Goal: Task Accomplishment & Management: Use online tool/utility

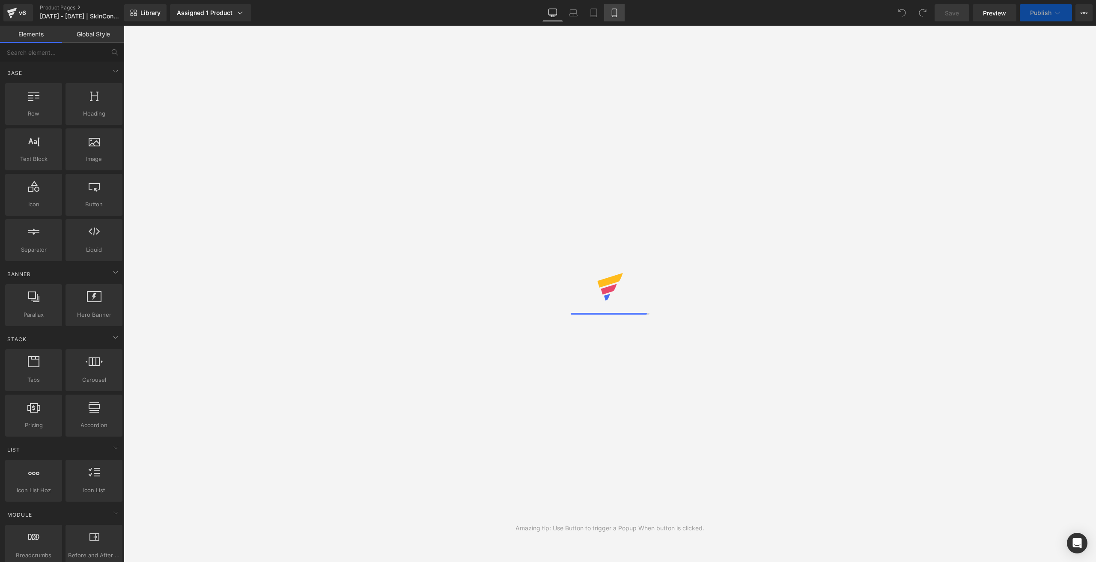
click at [620, 12] on link "Mobile" at bounding box center [614, 12] width 21 height 17
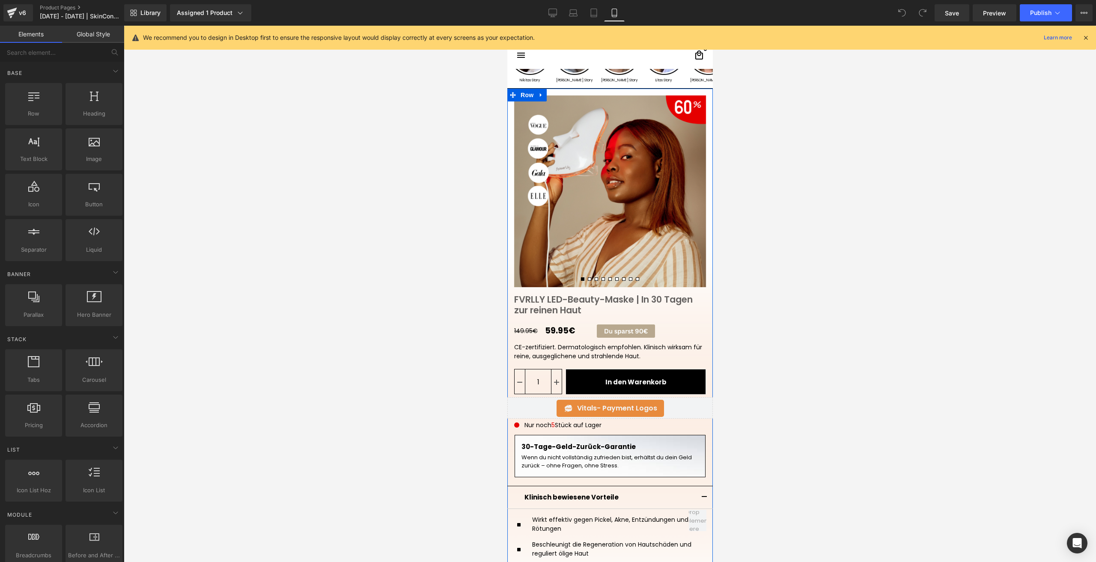
scroll to position [43, 0]
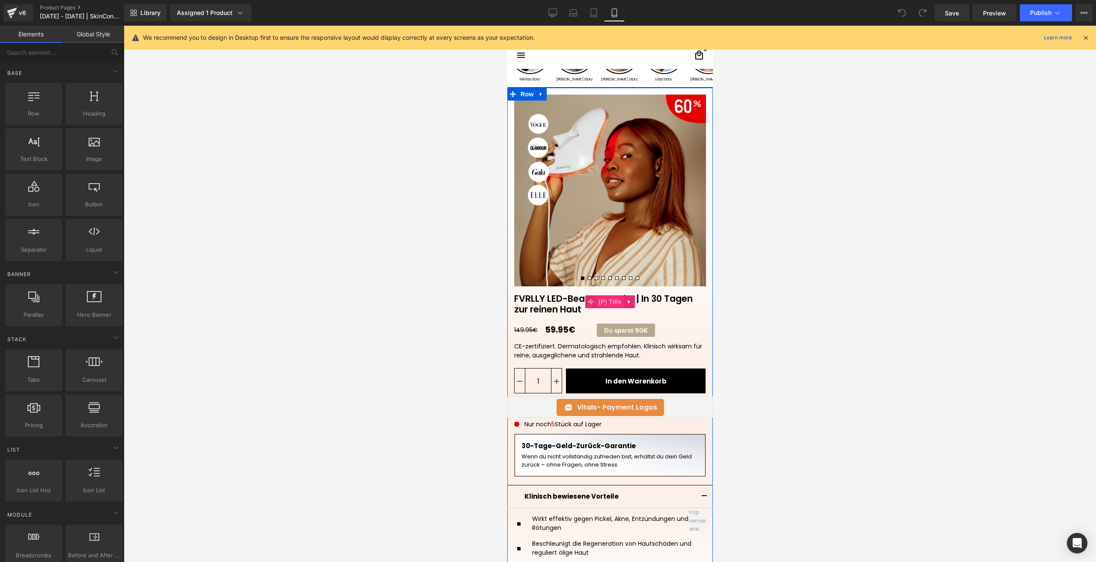
click at [601, 300] on span "(P) Title" at bounding box center [609, 301] width 27 height 13
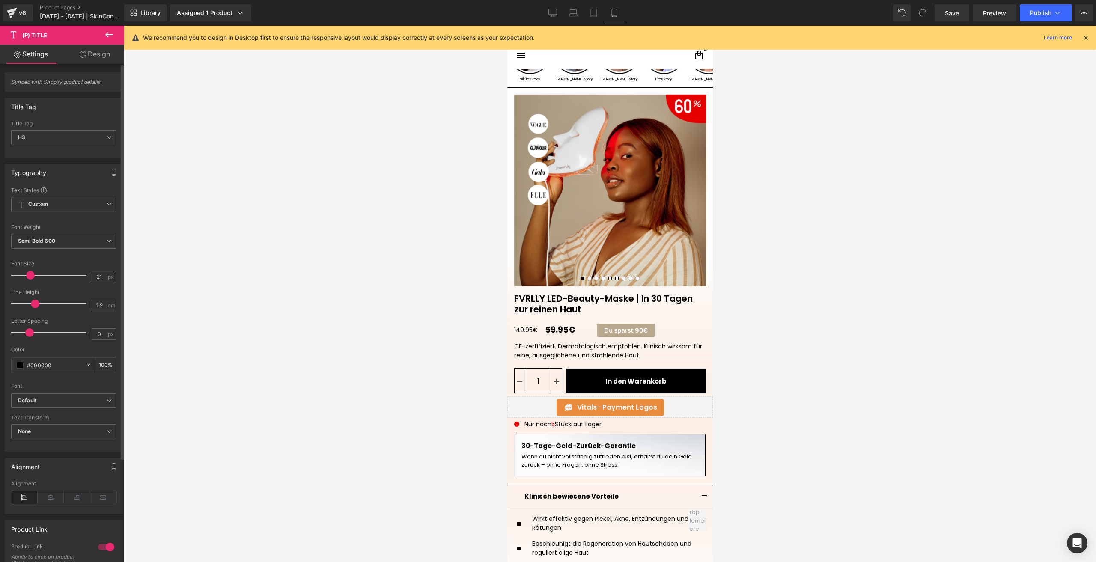
click at [108, 274] on span "px" at bounding box center [111, 277] width 7 height 6
click at [101, 274] on input "21" at bounding box center [99, 276] width 15 height 11
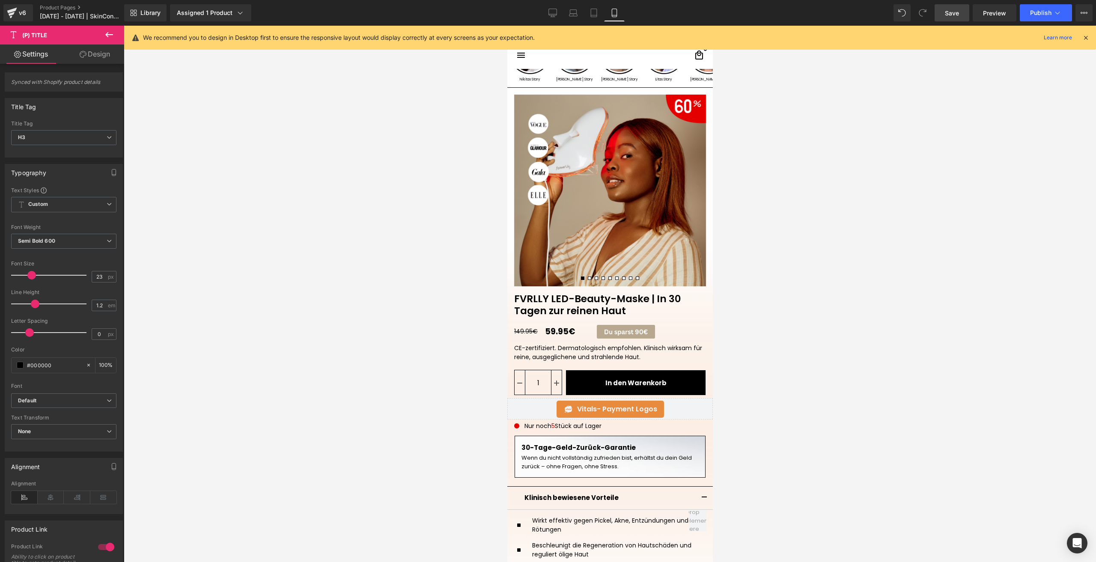
click at [942, 10] on link "Save" at bounding box center [952, 12] width 35 height 17
click at [949, 9] on span "Save" at bounding box center [952, 13] width 14 height 9
click at [1032, 7] on button "Publish" at bounding box center [1046, 12] width 52 height 17
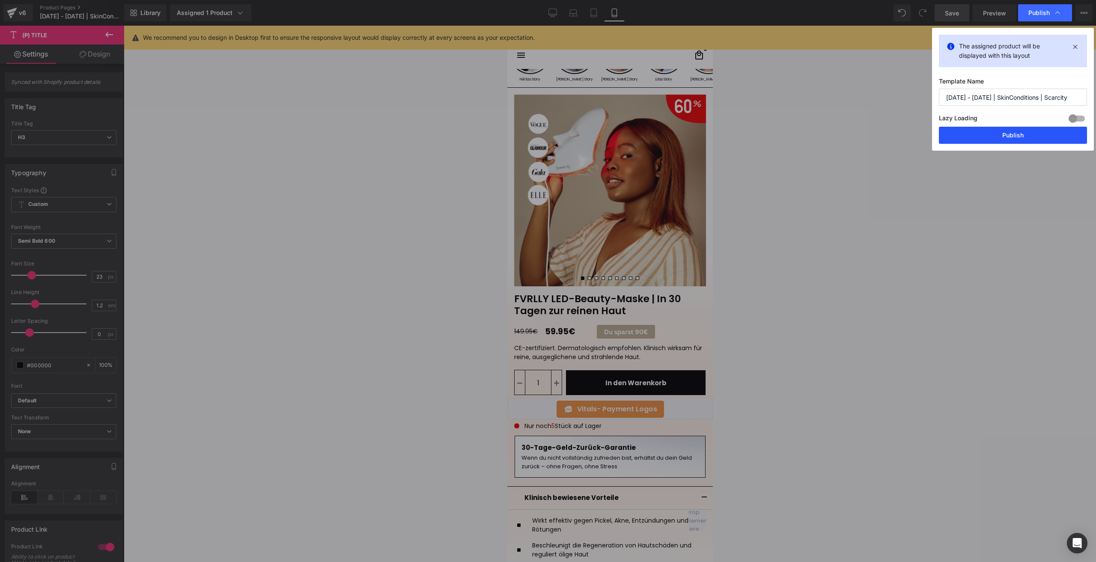
click at [984, 132] on button "Publish" at bounding box center [1013, 135] width 148 height 17
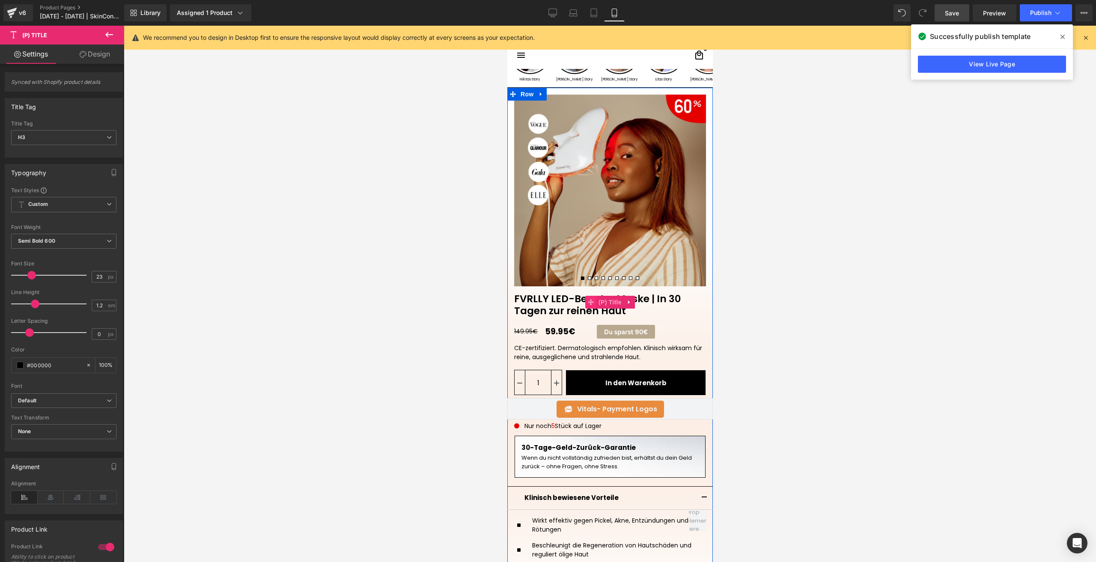
click at [585, 307] on span at bounding box center [590, 302] width 11 height 13
click at [533, 304] on link "FVRLLY LED-Beauty-Maske | In 30 Tagen zur reinen Haut" at bounding box center [610, 301] width 206 height 30
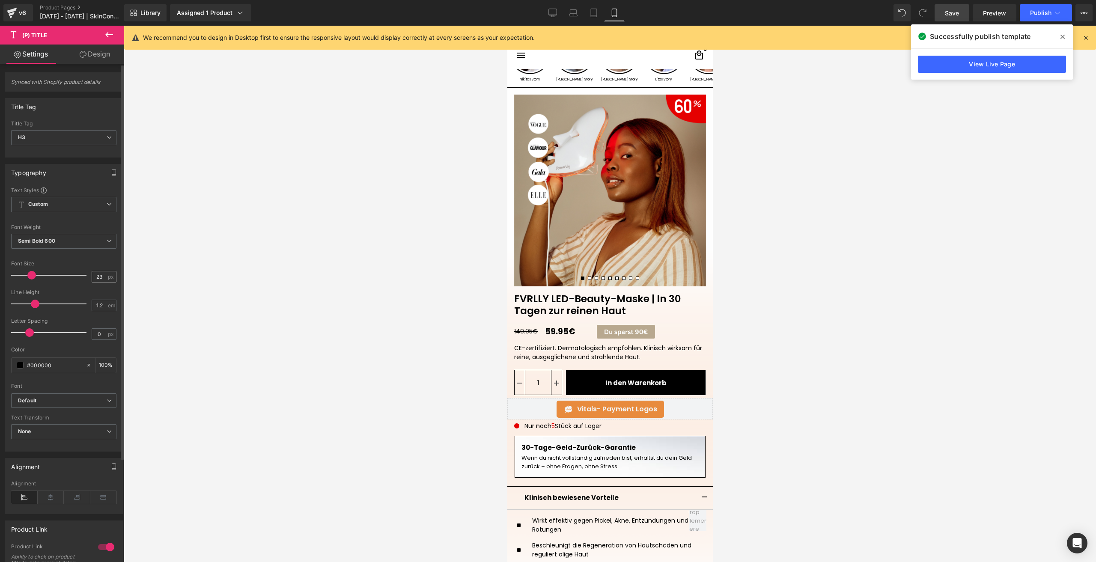
click at [100, 282] on div "23 px" at bounding box center [104, 277] width 25 height 12
click at [101, 279] on input "23" at bounding box center [99, 276] width 15 height 11
type input "22"
click at [941, 15] on link "Save" at bounding box center [952, 12] width 35 height 17
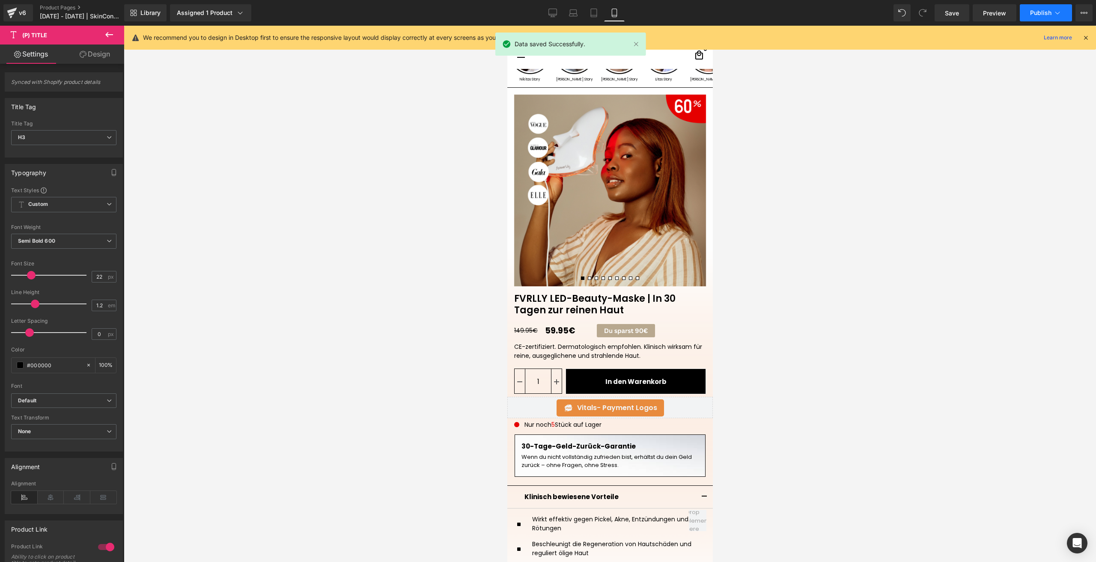
click at [1041, 5] on button "Publish" at bounding box center [1046, 12] width 52 height 17
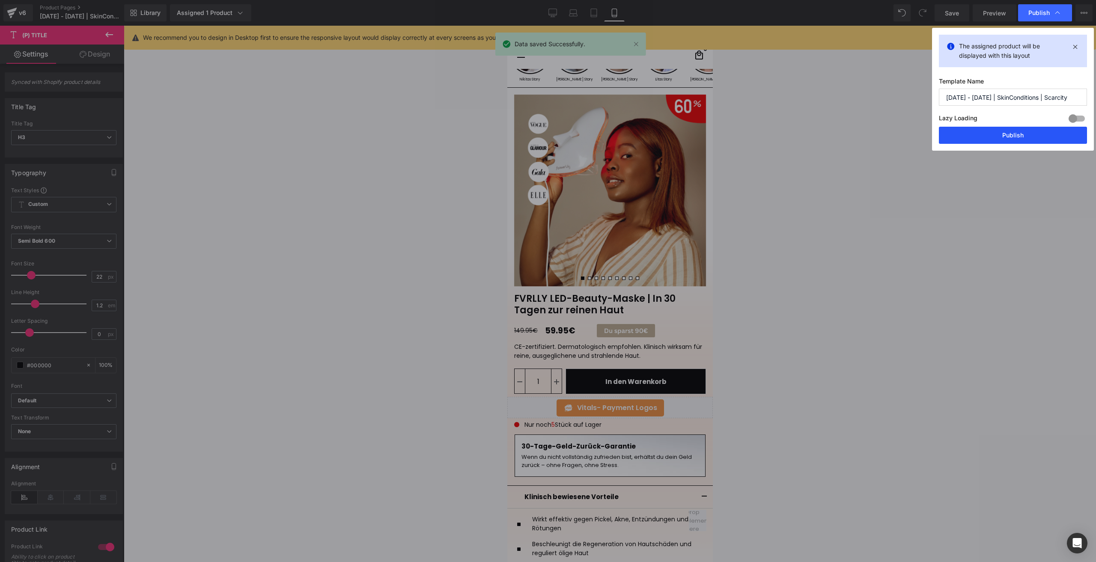
click at [996, 128] on button "Publish" at bounding box center [1013, 135] width 148 height 17
